Goal: Transaction & Acquisition: Purchase product/service

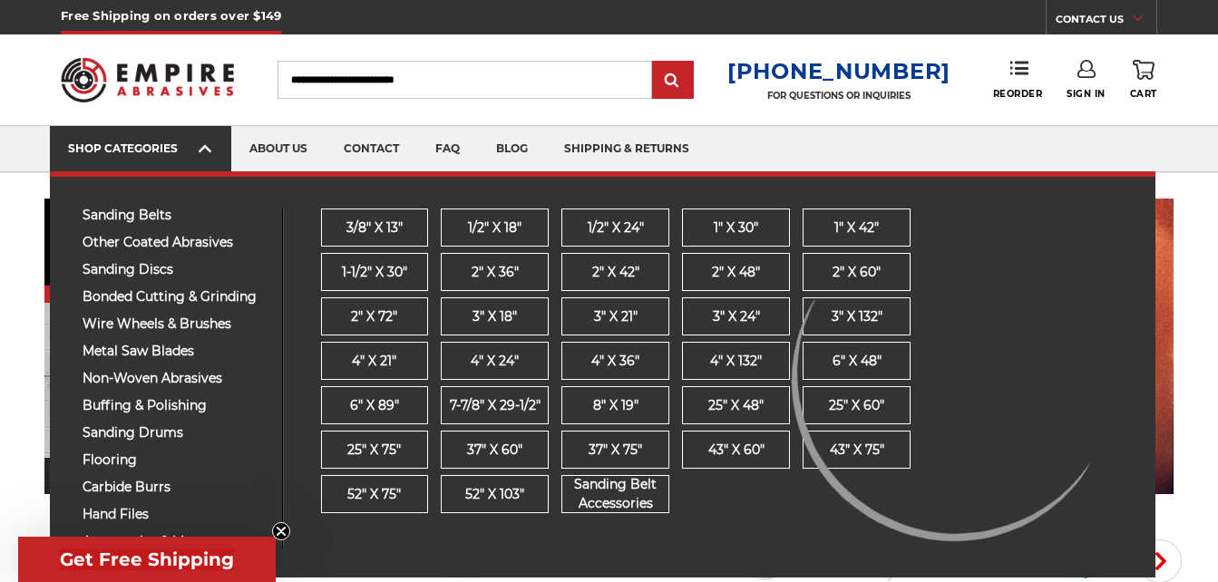
click at [925, 520] on img at bounding box center [912, 549] width 80 height 78
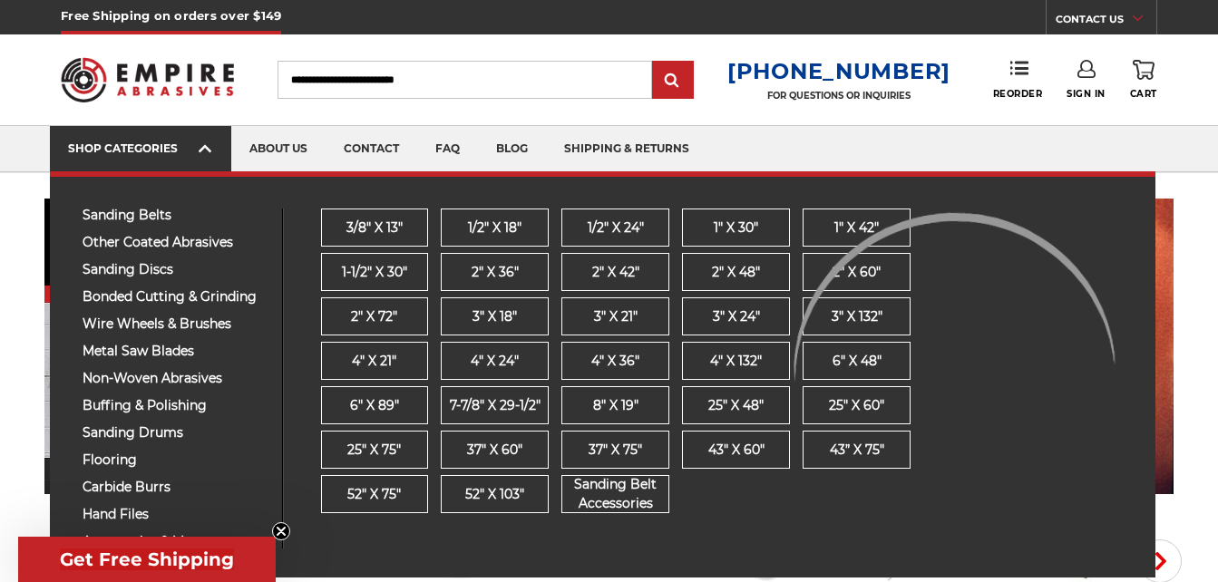
click at [134, 151] on div "SHOP CATEGORIES" at bounding box center [140, 148] width 145 height 14
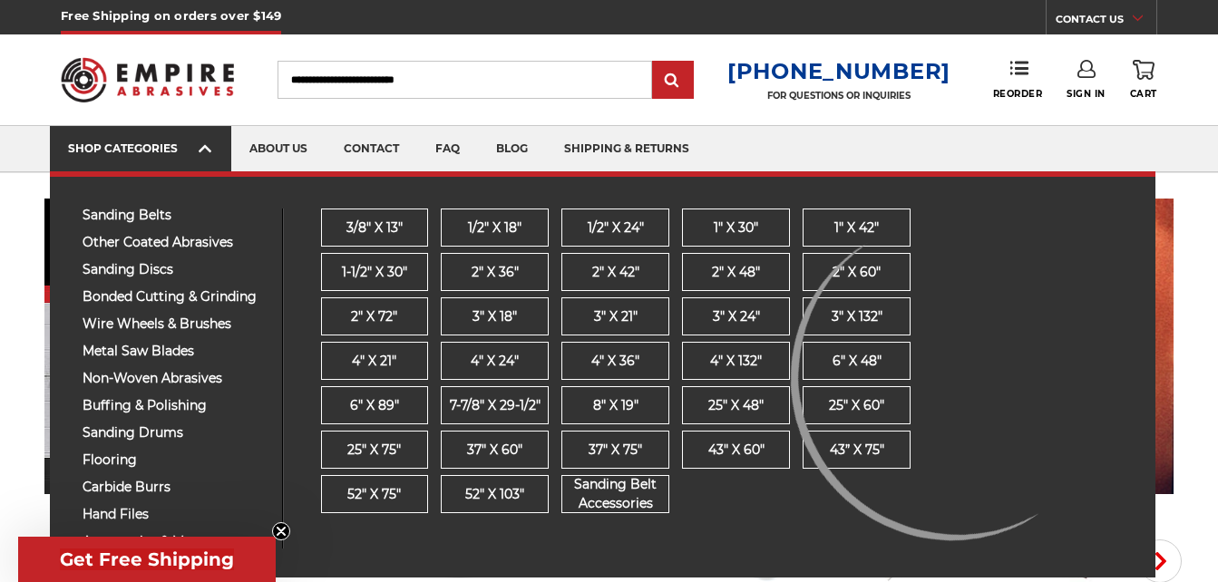
click at [155, 136] on link "SHOP CATEGORIES" at bounding box center [140, 149] width 181 height 46
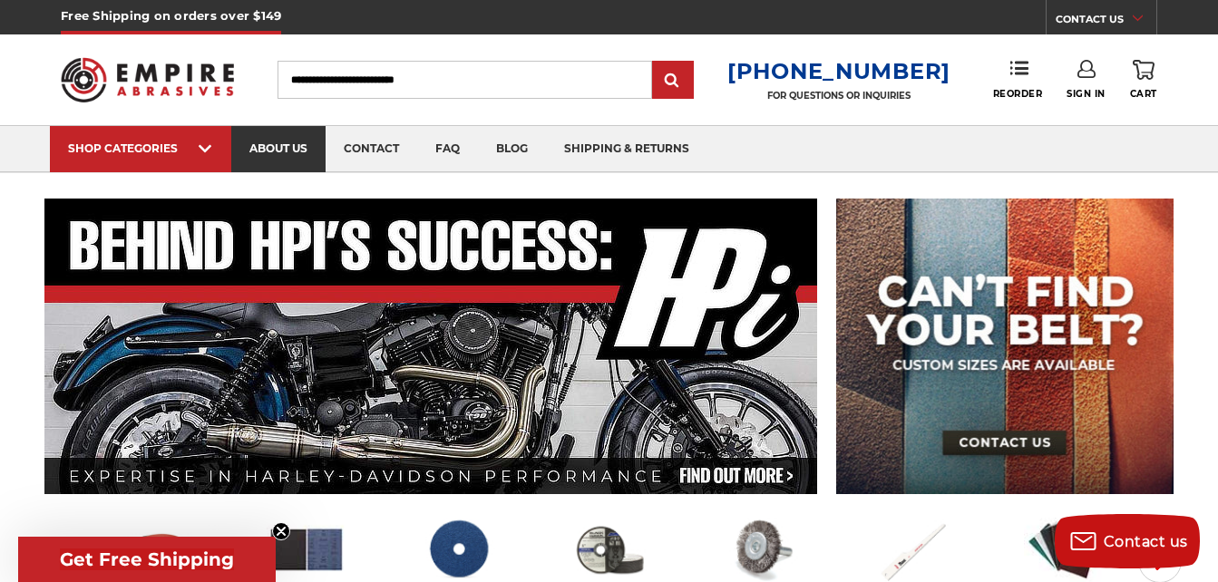
scroll to position [73, 0]
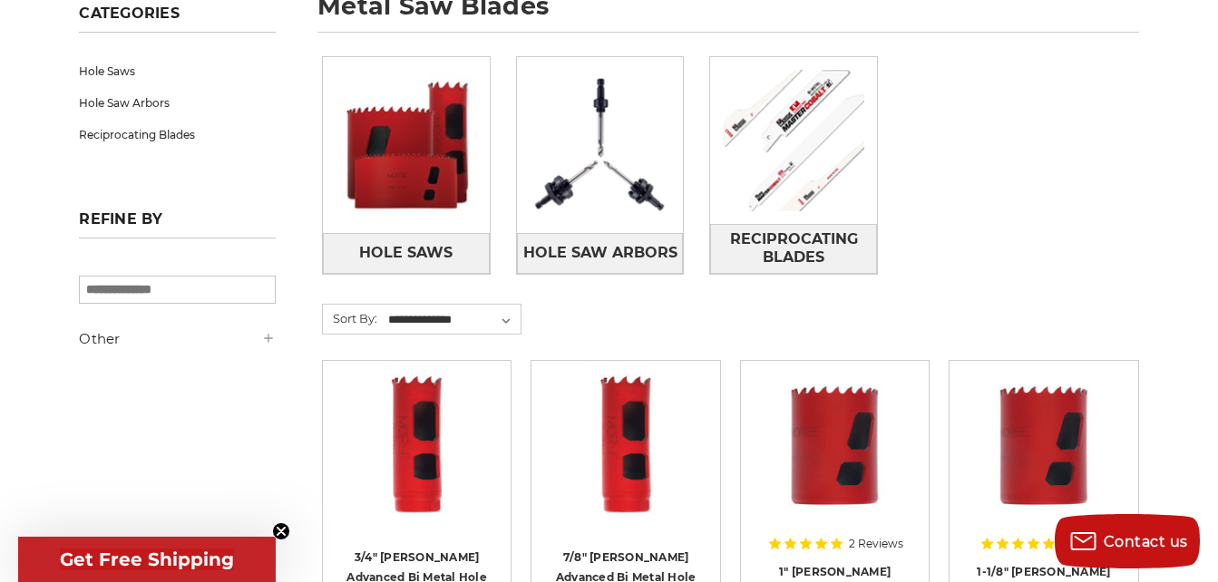
scroll to position [254, 0]
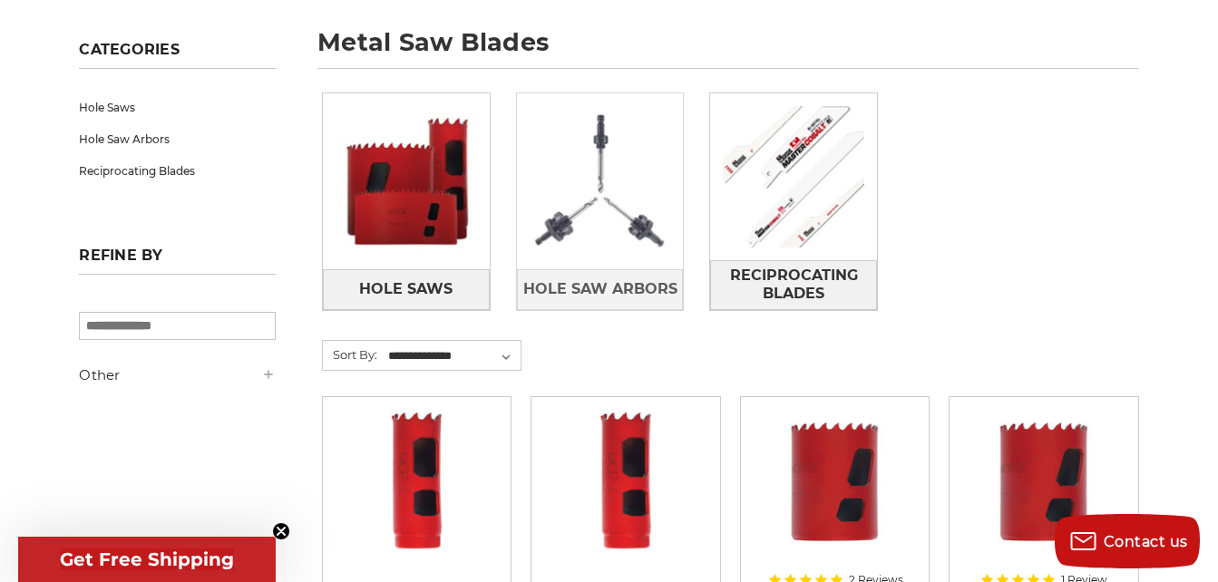
click at [586, 212] on img at bounding box center [600, 181] width 167 height 167
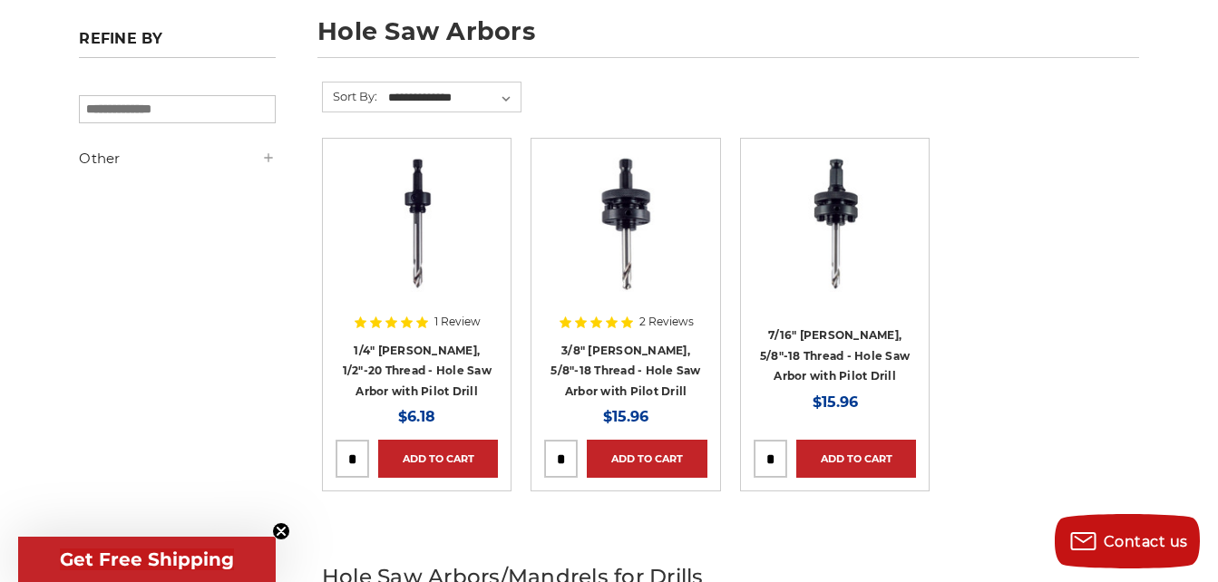
scroll to position [259, 0]
